Goal: Navigation & Orientation: Find specific page/section

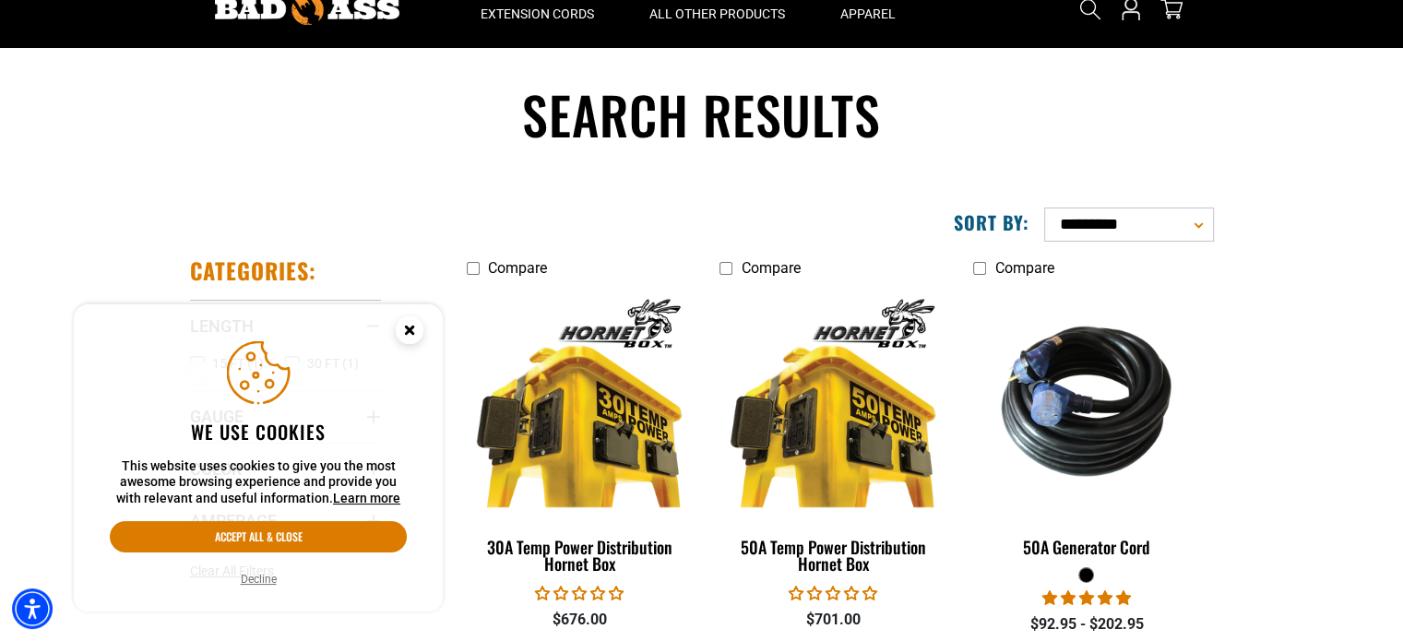
scroll to position [76, 0]
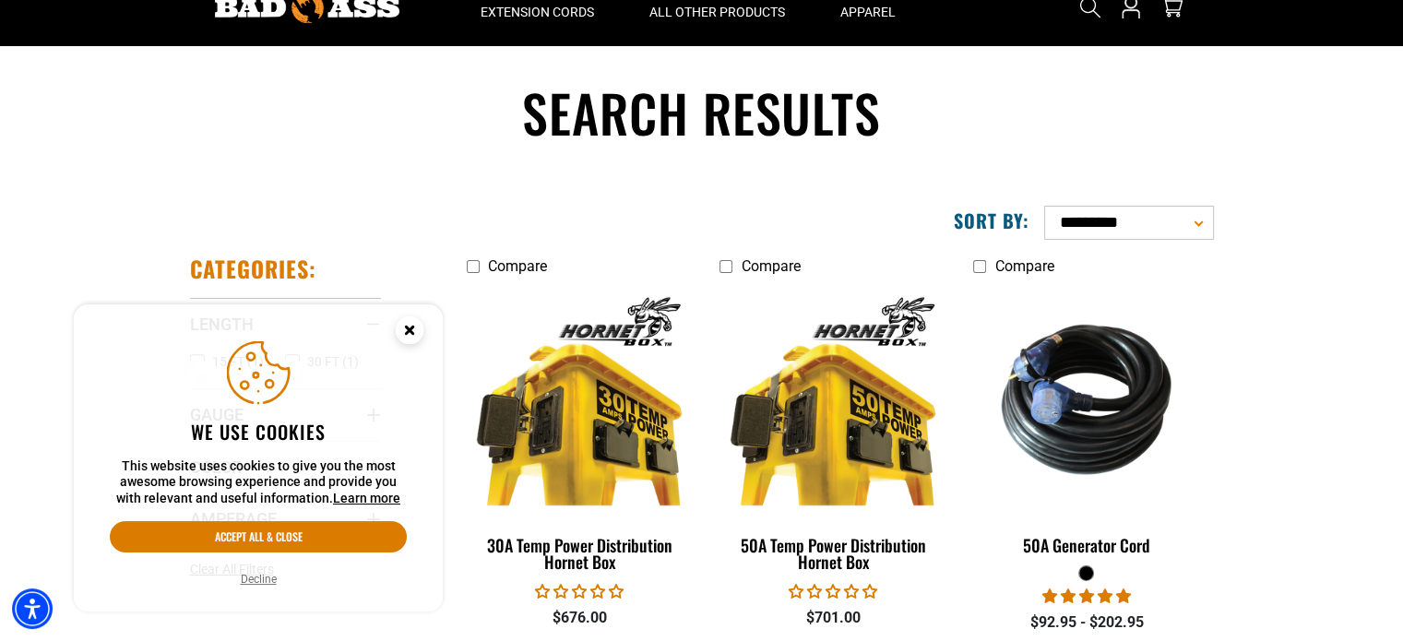
click at [408, 334] on circle "Close this option" at bounding box center [410, 330] width 28 height 28
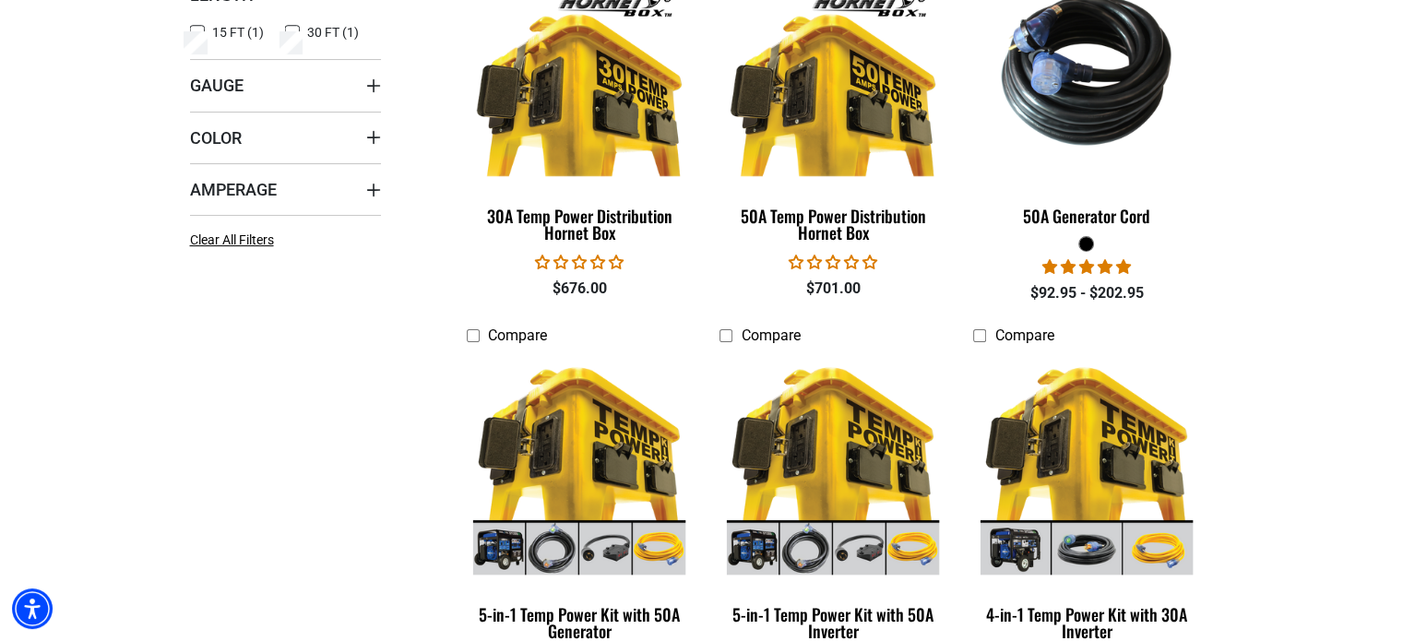
scroll to position [0, 0]
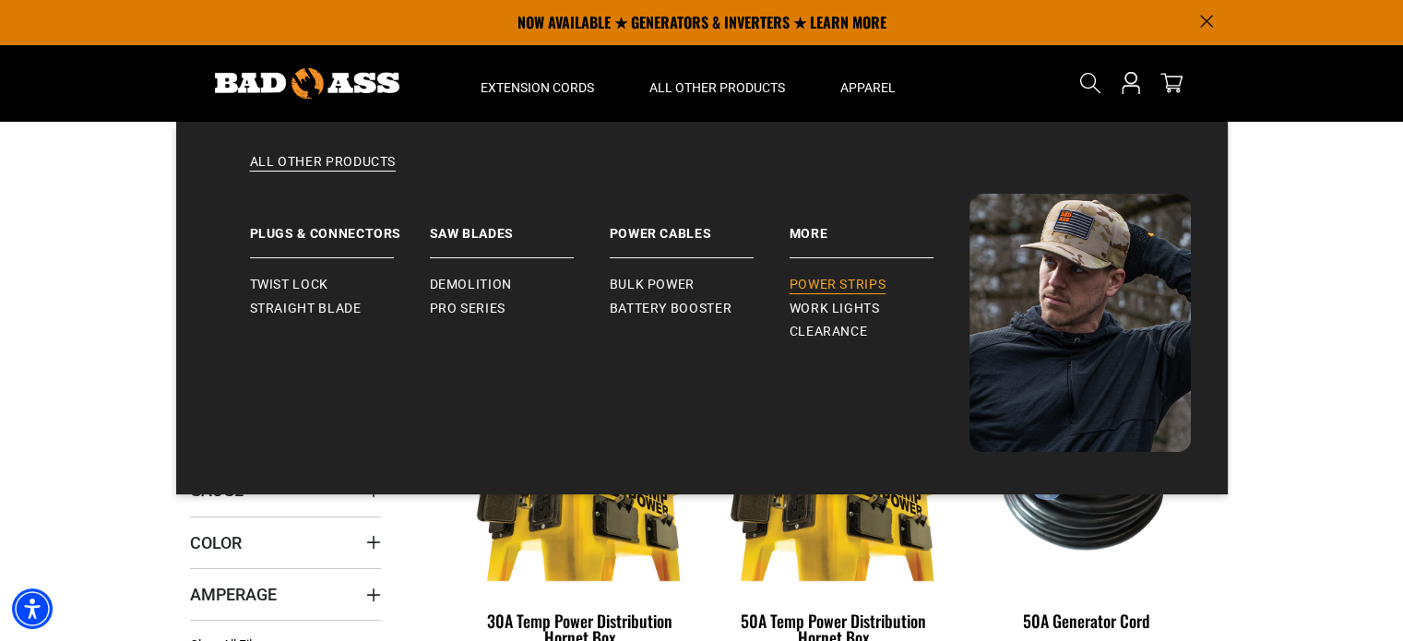
click at [832, 279] on span "Power Strips" at bounding box center [837, 285] width 97 height 17
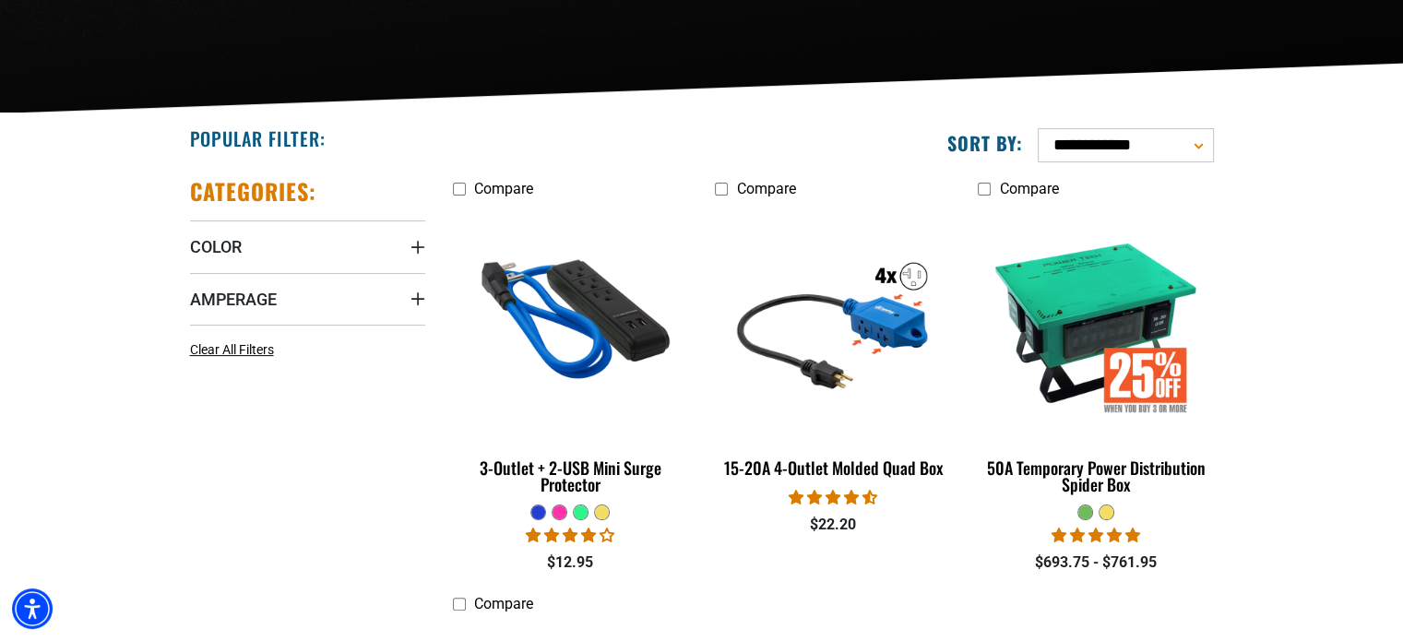
scroll to position [363, 0]
